Goal: Task Accomplishment & Management: Manage account settings

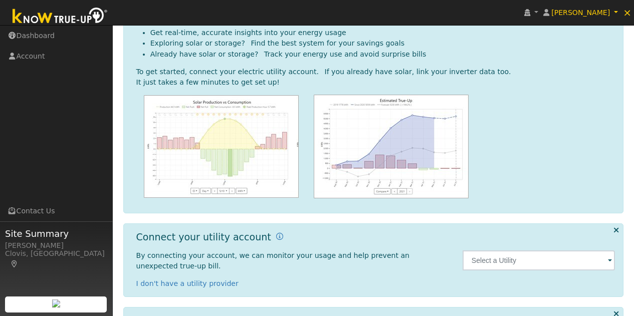
scroll to position [136, 0]
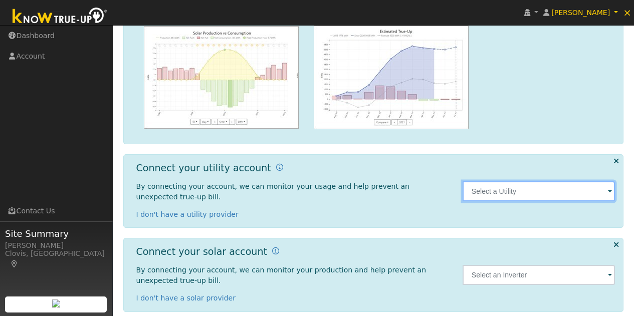
click at [607, 185] on input "text" at bounding box center [539, 191] width 153 height 20
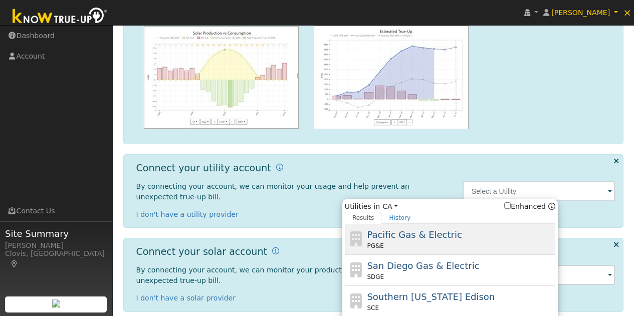
click at [470, 242] on div "PG&E" at bounding box center [460, 246] width 186 height 9
type input "PG&E"
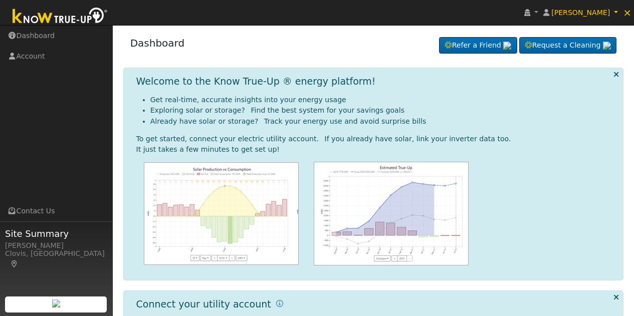
scroll to position [136, 0]
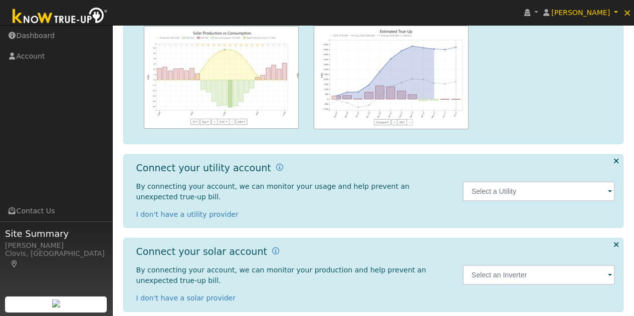
click at [611, 188] on span at bounding box center [610, 192] width 4 height 12
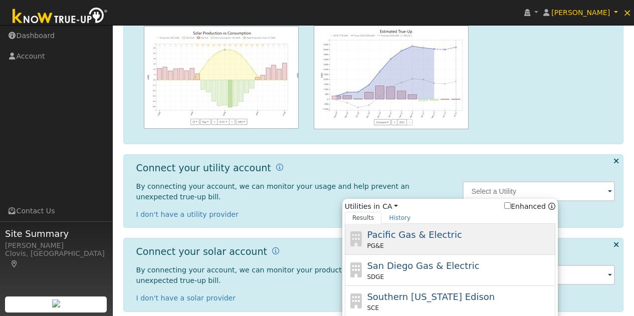
click at [442, 242] on div "PG&E" at bounding box center [460, 246] width 186 height 9
type input "PG&E"
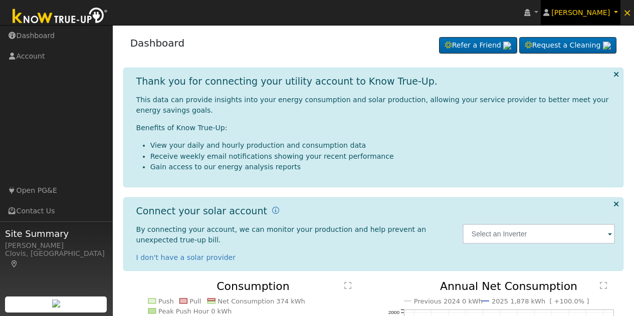
click at [600, 11] on span "[PERSON_NAME]" at bounding box center [580, 13] width 59 height 8
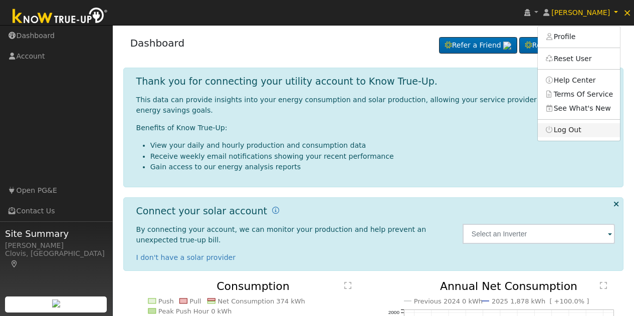
click at [580, 128] on link "Log Out" at bounding box center [579, 130] width 82 height 14
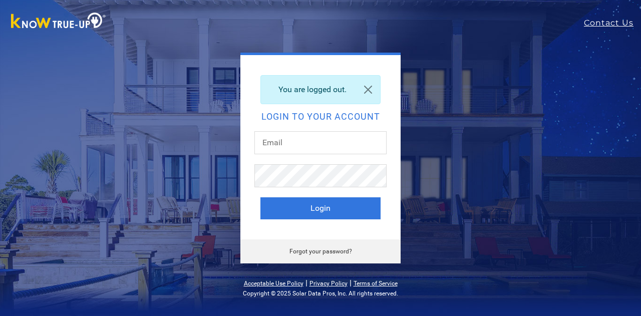
click at [343, 131] on div "You are logged out. Login to your account Login" at bounding box center [321, 147] width 160 height 184
click at [325, 147] on input "text" at bounding box center [321, 142] width 132 height 23
type input "[EMAIL_ADDRESS][DOMAIN_NAME]"
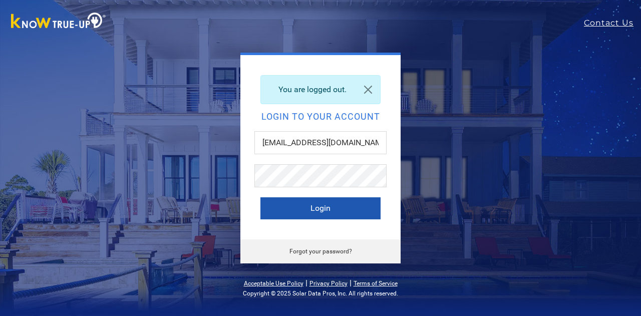
click at [333, 208] on button "Login" at bounding box center [321, 208] width 120 height 22
